Goal: Task Accomplishment & Management: Complete application form

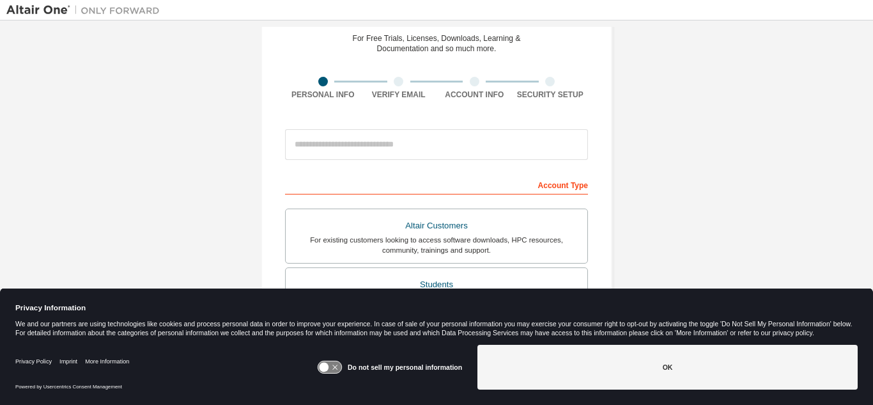
scroll to position [57, 0]
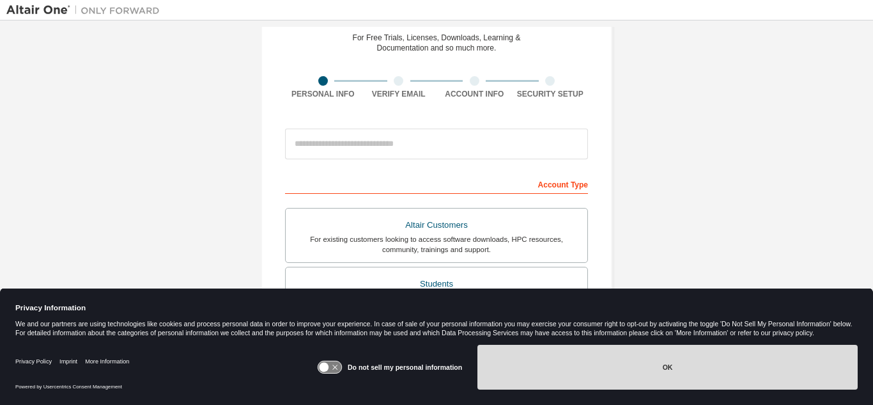
click at [667, 358] on button "OK" at bounding box center [667, 367] width 380 height 45
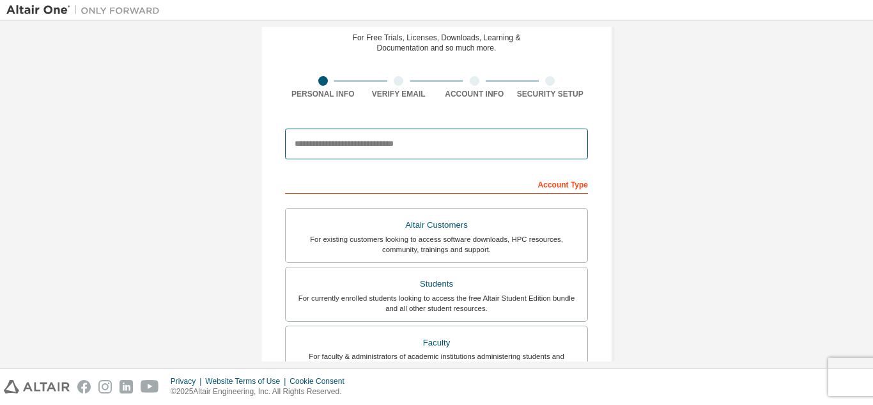
click at [431, 148] on input "email" at bounding box center [436, 143] width 303 height 31
type input "**********"
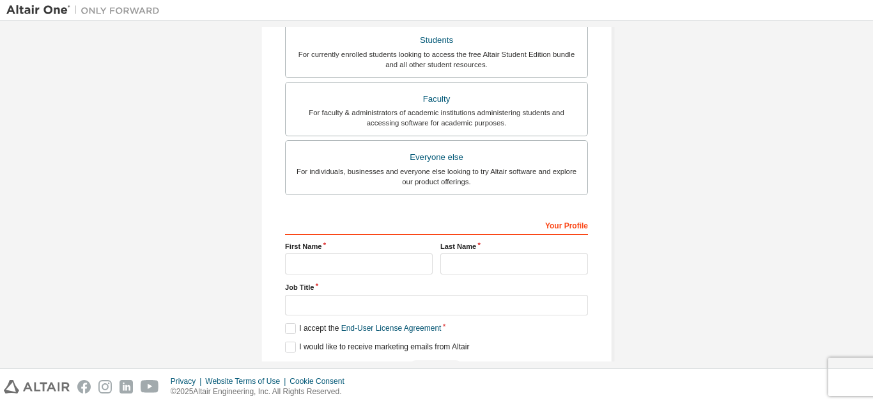
scroll to position [301, 0]
click at [323, 269] on input "text" at bounding box center [359, 262] width 148 height 21
type input "*******"
click at [437, 265] on div "Last Name" at bounding box center [514, 256] width 155 height 33
click at [444, 265] on input "*" at bounding box center [514, 262] width 148 height 21
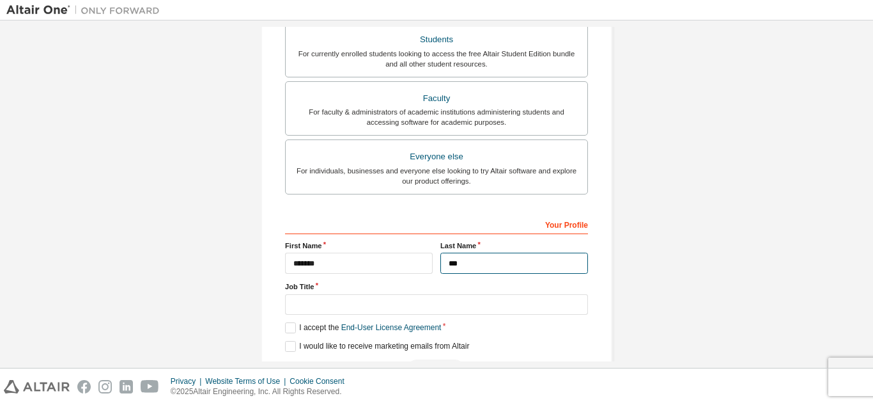
type input "***"
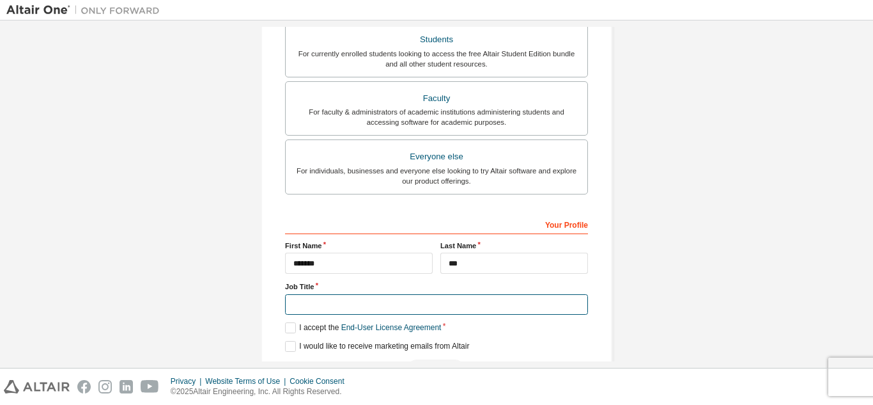
click at [343, 305] on input "text" at bounding box center [436, 304] width 303 height 21
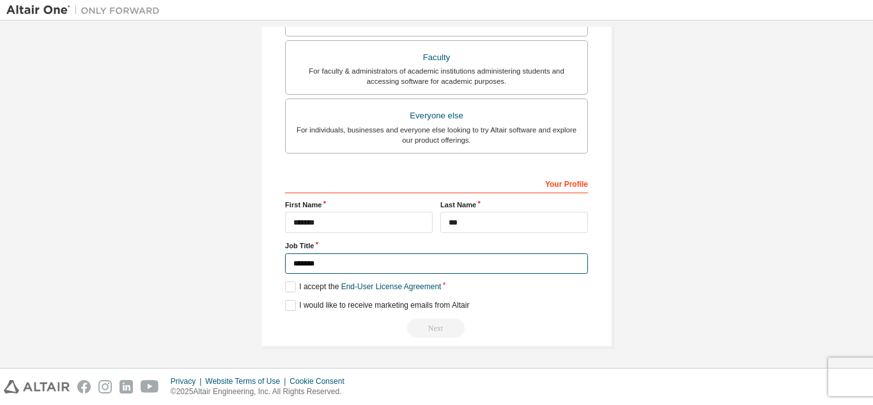
scroll to position [343, 0]
type input "*******"
click at [285, 286] on label "I accept the End-User License Agreement" at bounding box center [363, 286] width 156 height 11
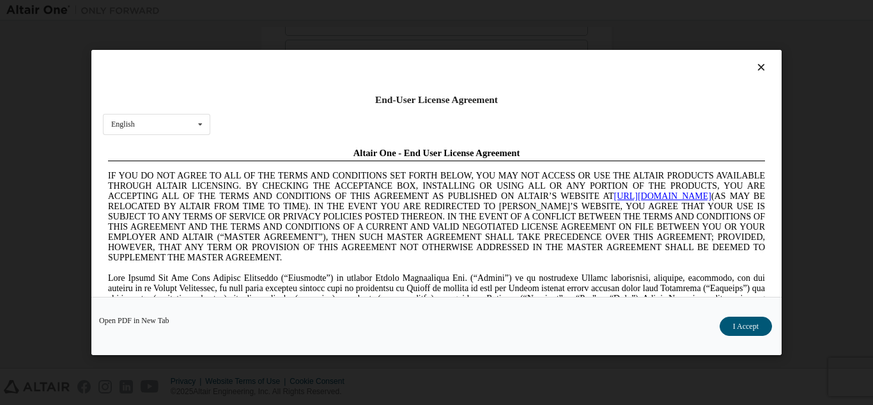
scroll to position [42, 0]
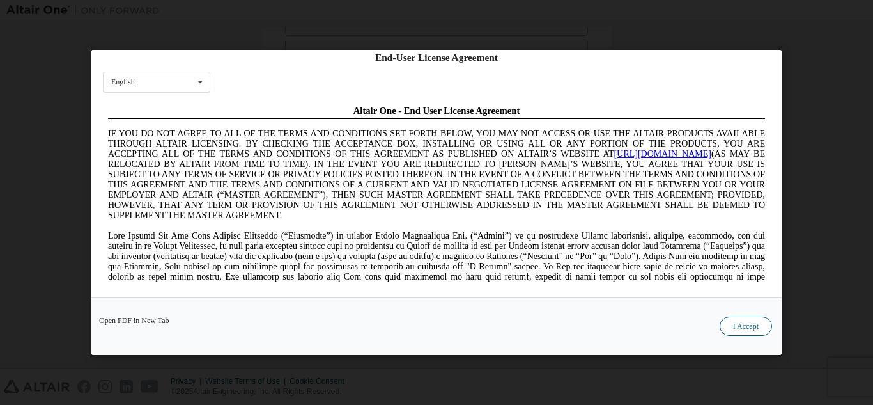
click at [750, 323] on button "I Accept" at bounding box center [746, 325] width 52 height 19
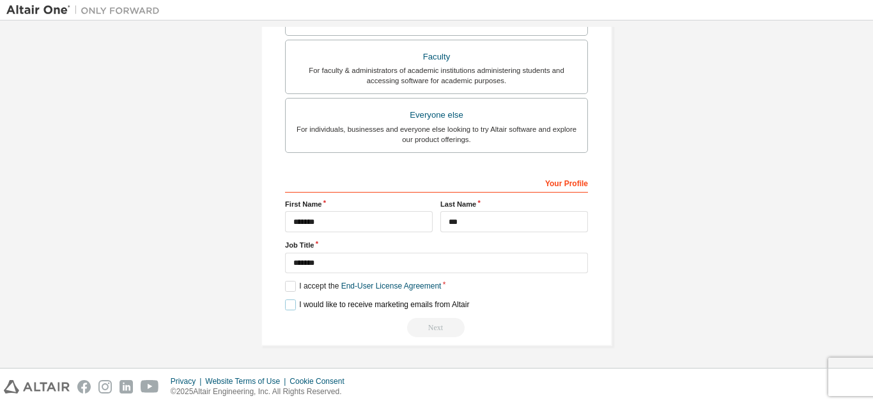
click at [288, 305] on label "I would like to receive marketing emails from Altair" at bounding box center [377, 304] width 184 height 11
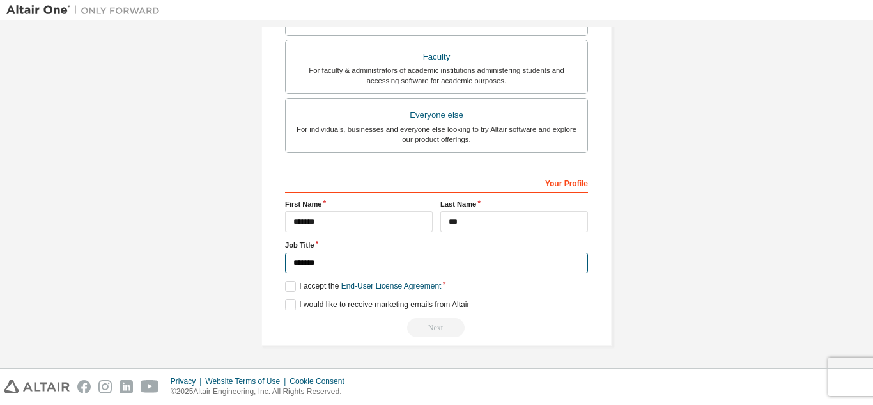
click at [392, 260] on input "*******" at bounding box center [436, 262] width 303 height 21
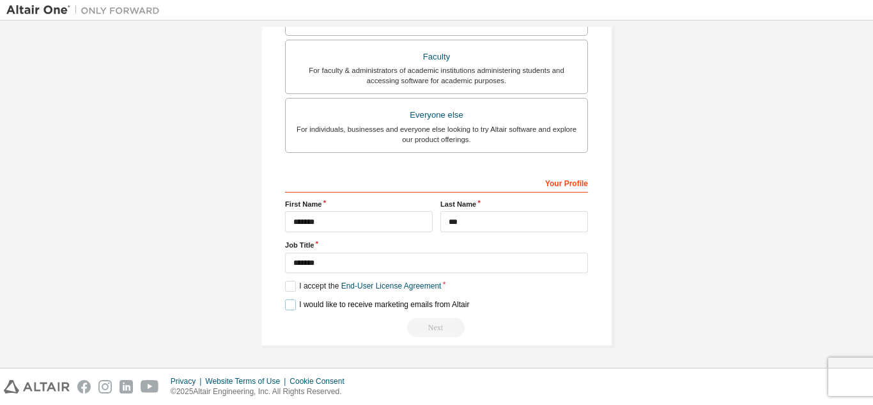
click at [440, 307] on label "I would like to receive marketing emails from Altair" at bounding box center [377, 304] width 184 height 11
click at [433, 326] on div "Next" at bounding box center [436, 327] width 303 height 19
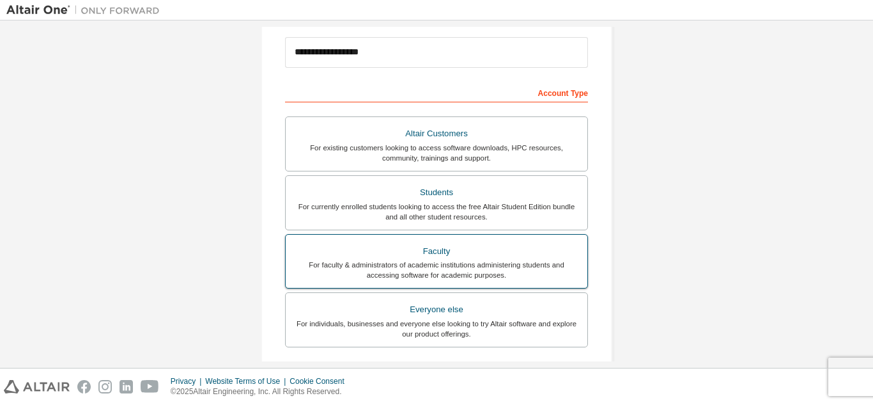
scroll to position [146, 0]
click at [485, 190] on div "Students" at bounding box center [436, 194] width 286 height 18
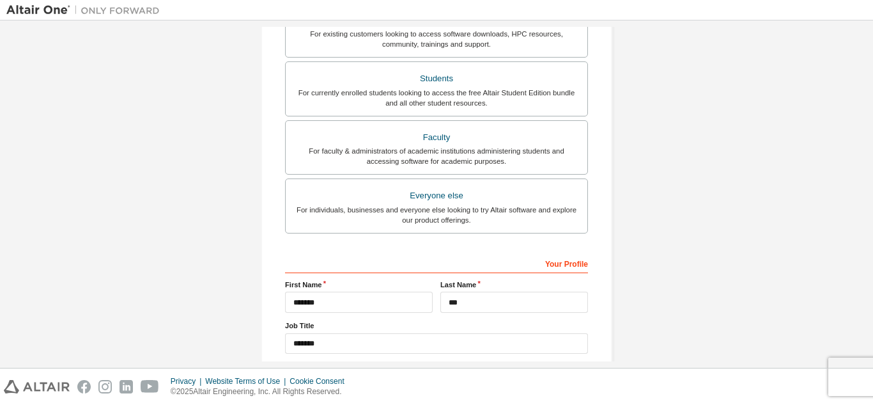
scroll to position [343, 0]
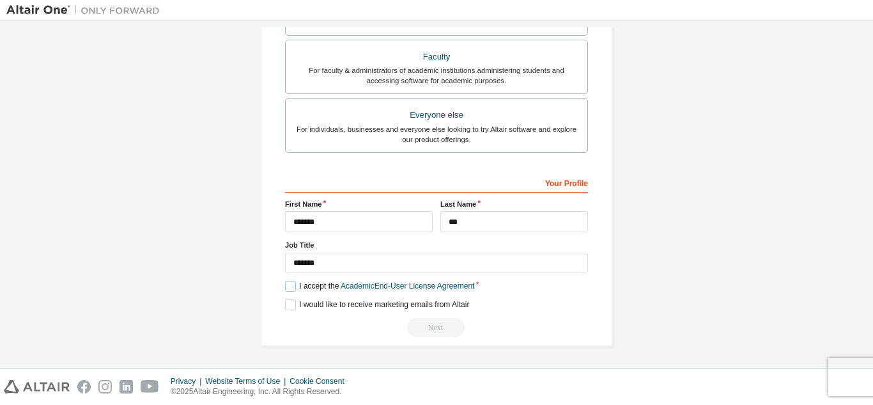
click at [290, 284] on label "I accept the Academic End-User License Agreement" at bounding box center [379, 286] width 189 height 11
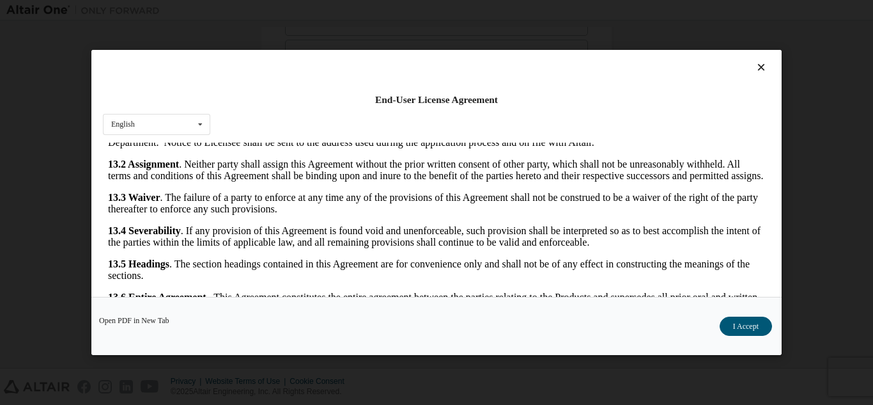
scroll to position [42, 0]
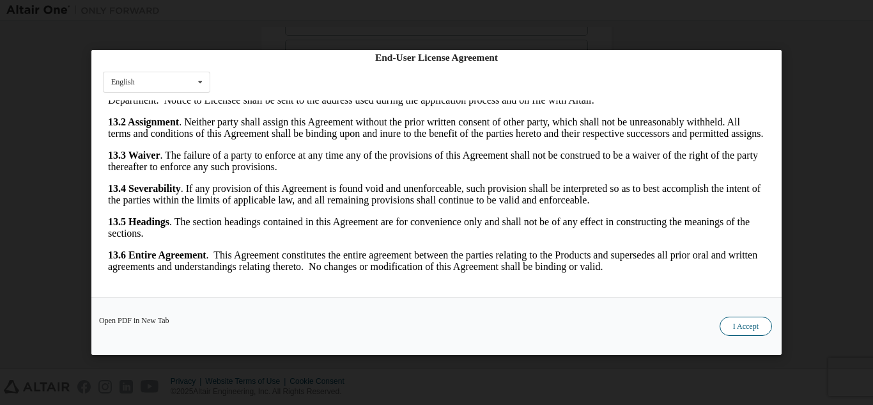
click at [736, 318] on button "I Accept" at bounding box center [746, 325] width 52 height 19
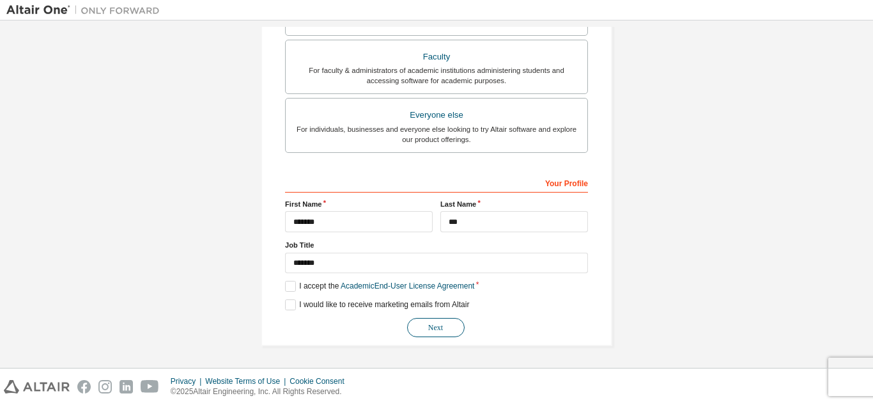
click at [431, 327] on button "Next" at bounding box center [436, 327] width 58 height 19
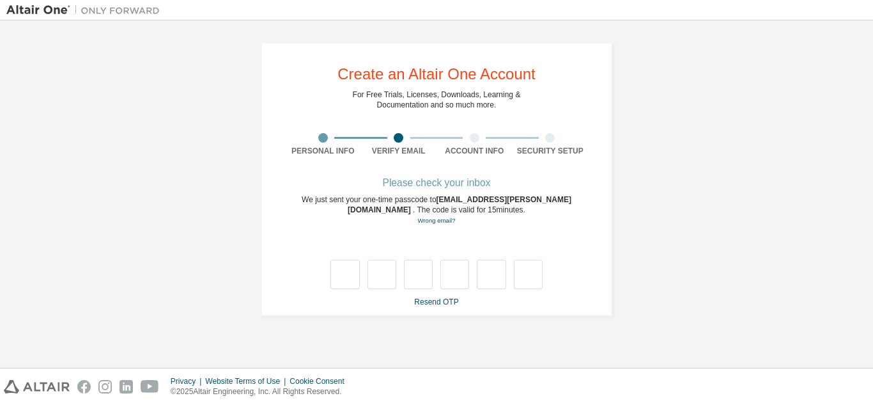
scroll to position [0, 0]
type input "*"
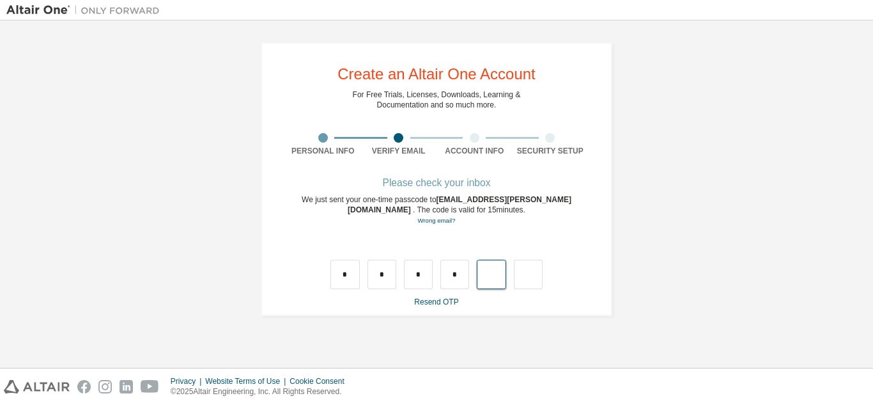
type input "*"
